Goal: Find specific fact: Find specific fact

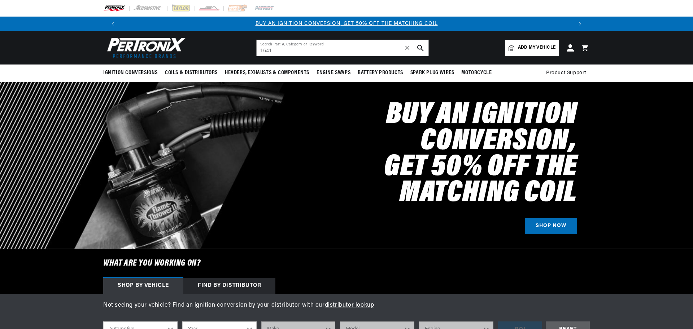
type input "1641"
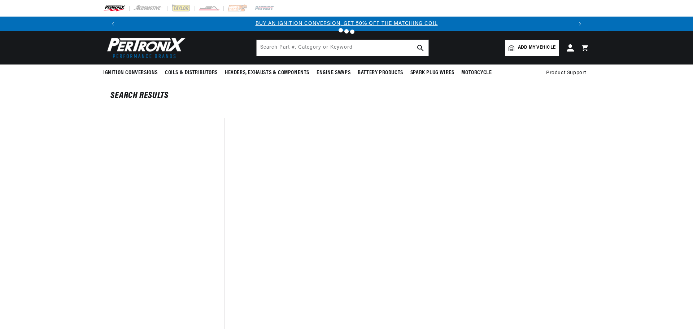
type input "1641"
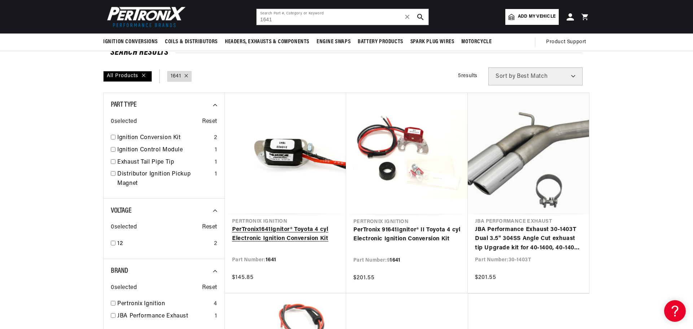
scroll to position [0, 905]
